Goal: Transaction & Acquisition: Book appointment/travel/reservation

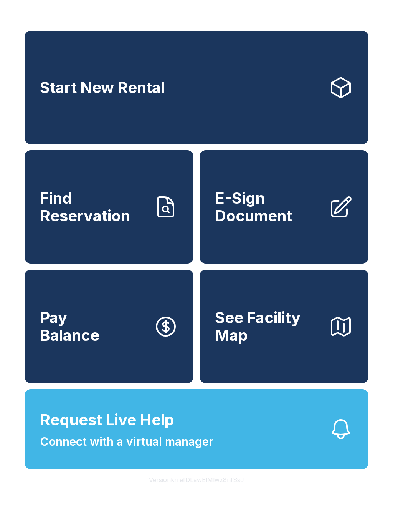
click at [189, 94] on link "Start New Rental" at bounding box center [197, 87] width 344 height 113
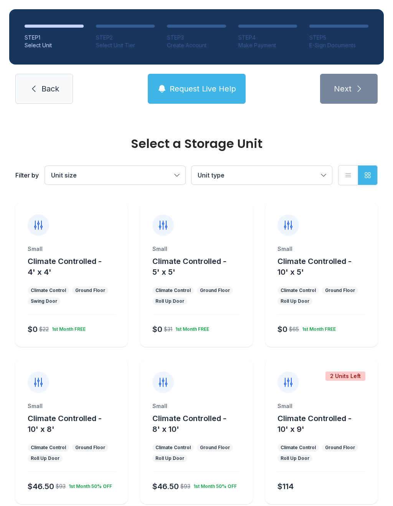
click at [298, 276] on button "Climate Controlled - 10' x 5'" at bounding box center [326, 267] width 97 height 22
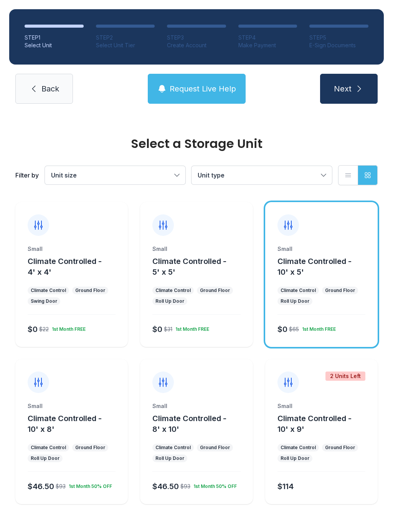
click at [355, 84] on icon "submit" at bounding box center [359, 88] width 9 height 9
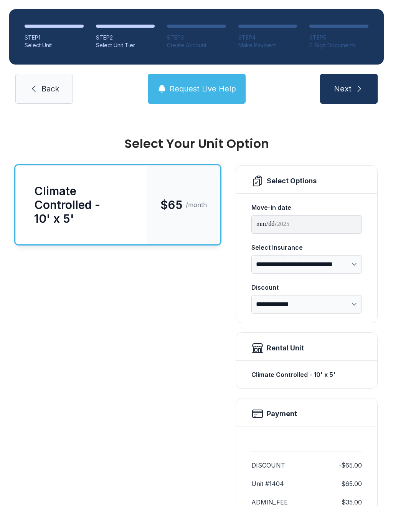
click at [346, 91] on span "Next" at bounding box center [343, 88] width 18 height 11
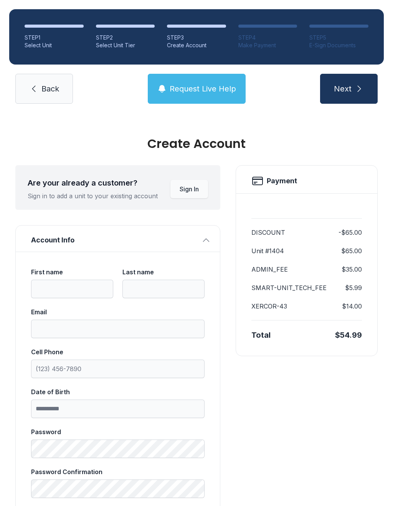
click at [355, 88] on icon "submit" at bounding box center [359, 88] width 9 height 9
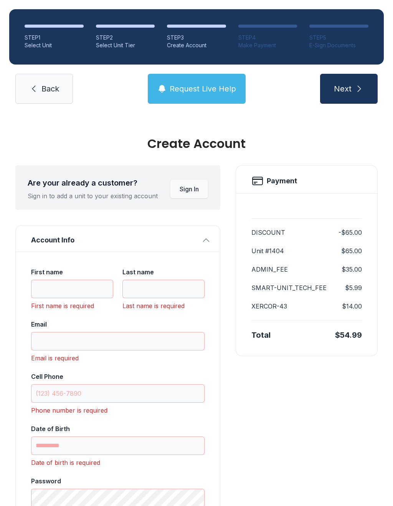
click at [43, 87] on span "Back" at bounding box center [50, 88] width 18 height 11
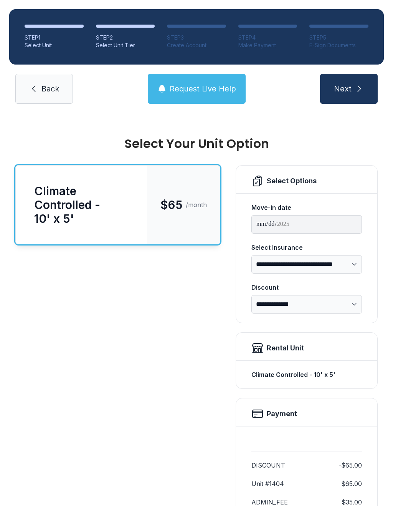
click at [47, 85] on span "Back" at bounding box center [50, 88] width 18 height 11
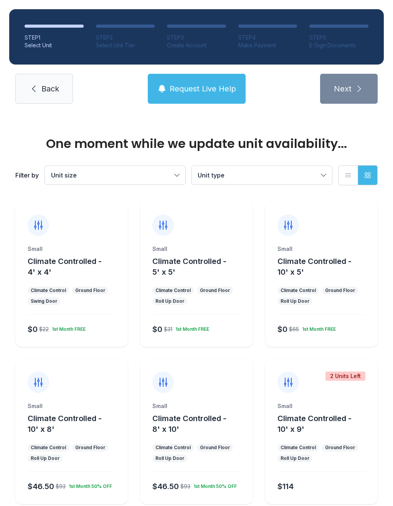
click at [45, 84] on span "Back" at bounding box center [50, 88] width 18 height 11
